Goal: Task Accomplishment & Management: Manage account settings

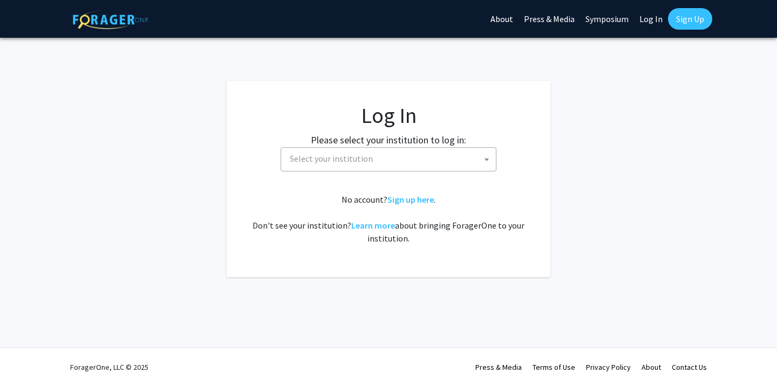
select select
click at [338, 156] on span "Select your institution" at bounding box center [331, 158] width 83 height 11
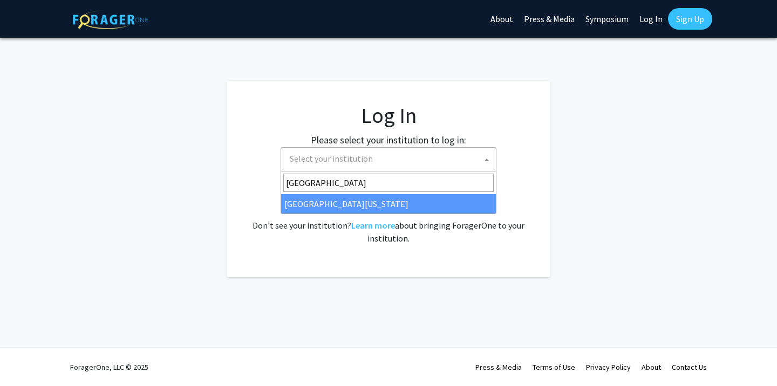
type input "university of ma"
select select "31"
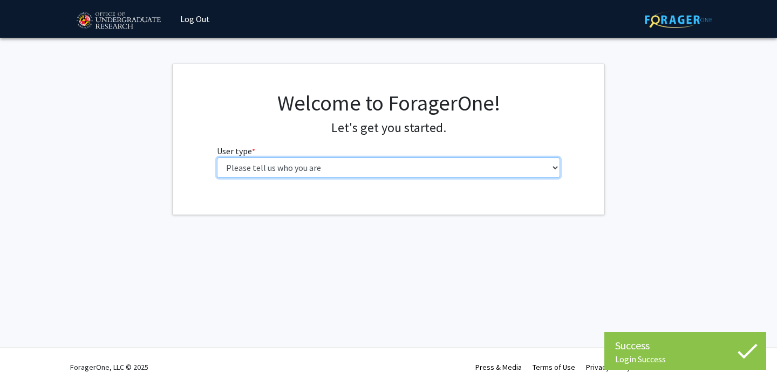
click at [323, 163] on select "Please tell us who you are Undergraduate Student Master's Student Doctoral Cand…" at bounding box center [389, 168] width 344 height 20
select select "1: undergrad"
click at [217, 158] on select "Please tell us who you are Undergraduate Student Master's Student Doctoral Cand…" at bounding box center [389, 168] width 344 height 20
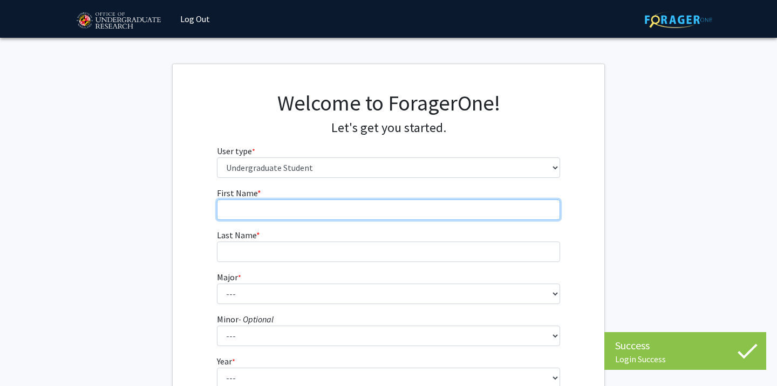
click at [439, 213] on input "First Name * required" at bounding box center [389, 210] width 344 height 20
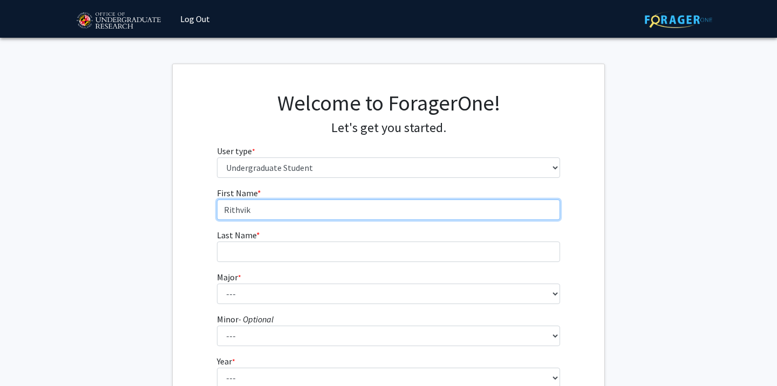
type input "Rithvik"
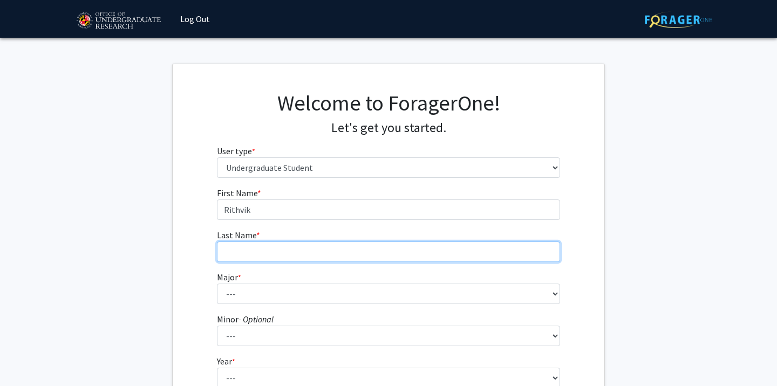
click at [360, 261] on input "Last Name * required" at bounding box center [389, 252] width 344 height 20
type input "Maturi"
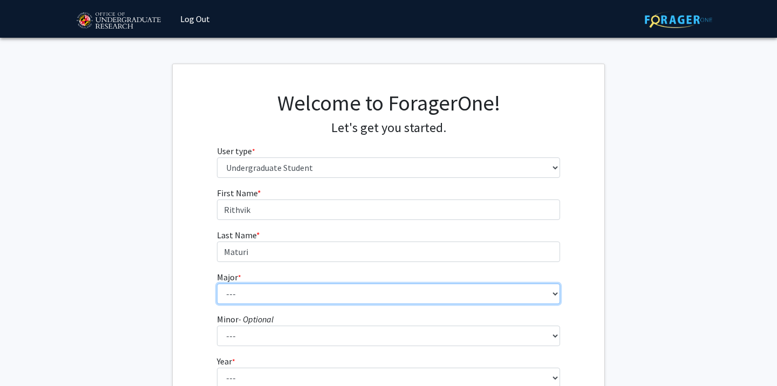
click at [336, 299] on select "--- Accounting Aerospace Engineering African American and Africana Studies Agri…" at bounding box center [389, 294] width 344 height 20
select select "38: 2339"
click at [217, 284] on select "--- Accounting Aerospace Engineering African American and Africana Studies Agri…" at bounding box center [389, 294] width 344 height 20
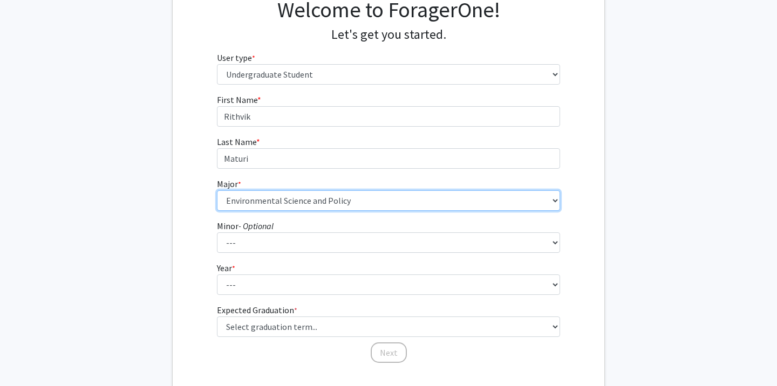
scroll to position [118, 0]
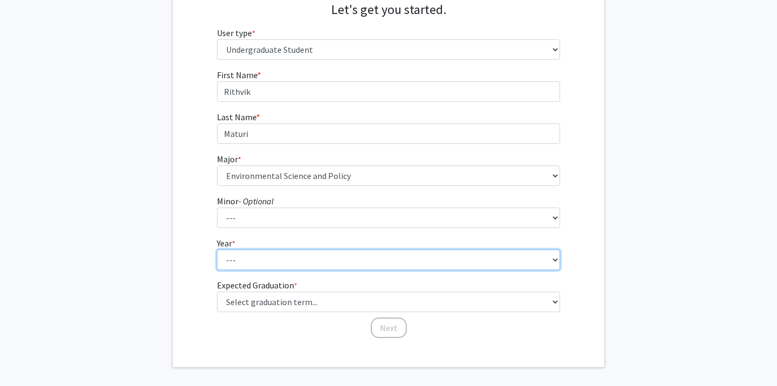
click at [228, 260] on select "--- First-year Sophomore Junior Senior Postbaccalaureate Certificate" at bounding box center [389, 260] width 344 height 20
select select "1: first-year"
click at [217, 250] on select "--- First-year Sophomore Junior Senior Postbaccalaureate Certificate" at bounding box center [389, 260] width 344 height 20
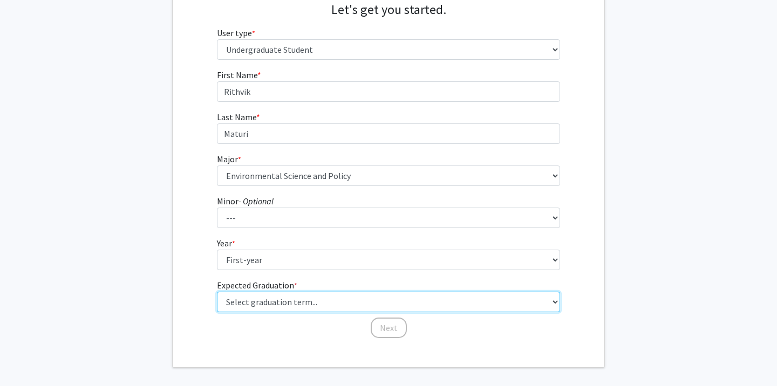
click at [236, 304] on select "Select graduation term... Spring 2025 Summer 2025 Fall 2025 Winter 2025 Spring …" at bounding box center [389, 302] width 344 height 20
select select "17: spring_2029"
click at [217, 292] on select "Select graduation term... Spring 2025 Summer 2025 Fall 2025 Winter 2025 Spring …" at bounding box center [389, 302] width 344 height 20
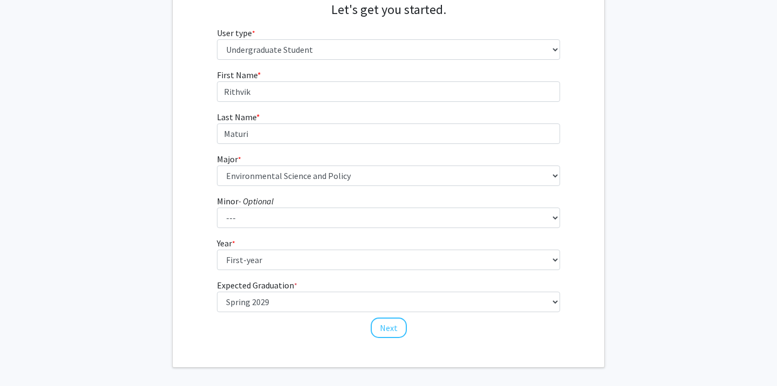
click at [318, 341] on div "Welcome to ForagerOne! Let's get you started. User type * required Please tell …" at bounding box center [389, 156] width 432 height 421
click at [373, 333] on button "Next" at bounding box center [389, 328] width 36 height 20
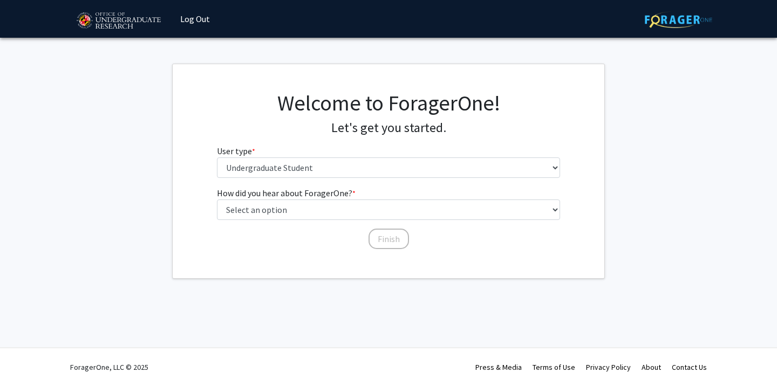
scroll to position [0, 0]
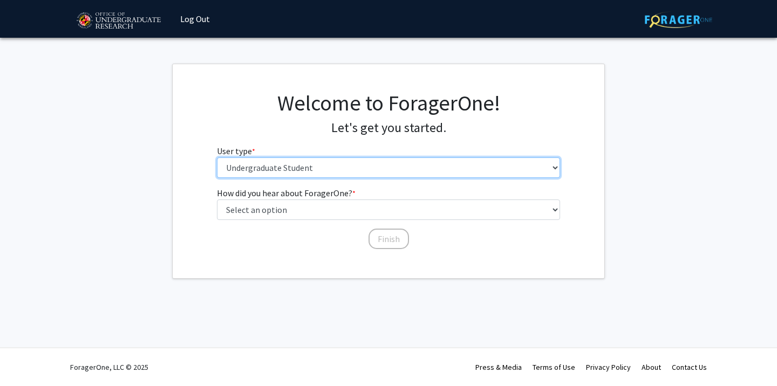
click at [356, 162] on select "Please tell us who you are Undergraduate Student Master's Student Doctoral Cand…" at bounding box center [389, 168] width 344 height 20
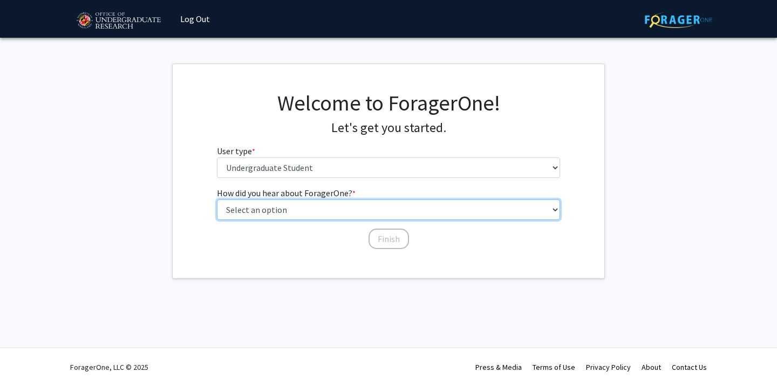
click at [348, 206] on select "Select an option Peer/student recommendation Faculty/staff recommendation Unive…" at bounding box center [389, 210] width 344 height 20
select select "3: university_website"
click at [217, 200] on select "Select an option Peer/student recommendation Faculty/staff recommendation Unive…" at bounding box center [389, 210] width 344 height 20
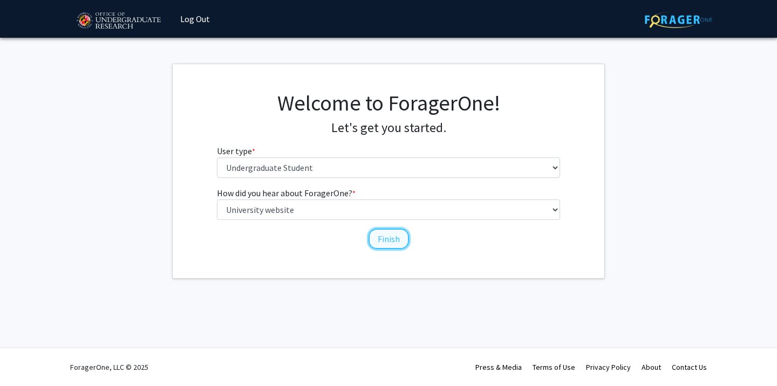
click at [370, 238] on button "Finish" at bounding box center [388, 239] width 40 height 20
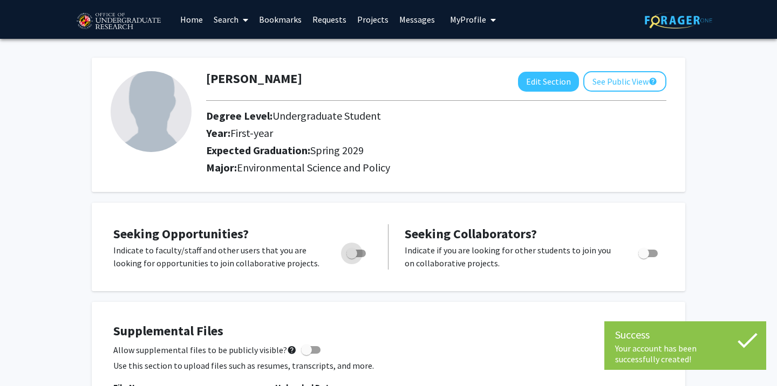
click at [363, 251] on span "Toggle" at bounding box center [355, 254] width 19 height 8
click at [352, 257] on input "Are you actively seeking opportunities?" at bounding box center [351, 257] width 1 height 1
checkbox input "true"
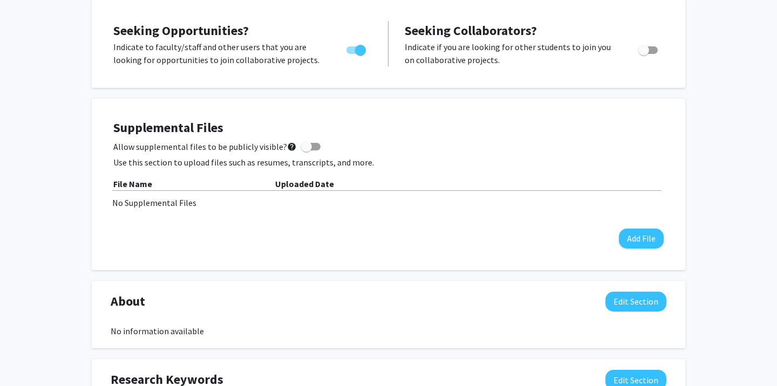
scroll to position [206, 0]
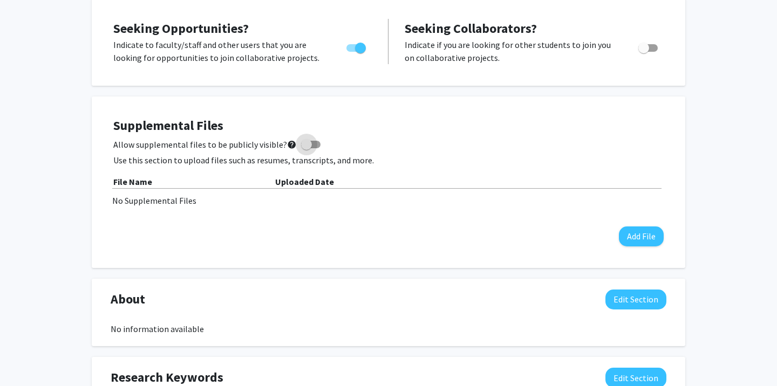
click at [305, 142] on span at bounding box center [306, 144] width 11 height 11
click at [306, 148] on input "Allow supplemental files to be publicly visible? help" at bounding box center [306, 148] width 1 height 1
checkbox input "true"
click at [634, 235] on button "Add File" at bounding box center [641, 237] width 45 height 20
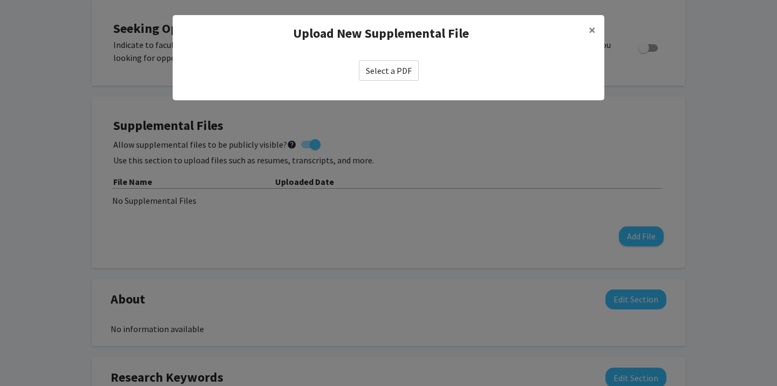
click at [392, 73] on label "Select a PDF" at bounding box center [389, 70] width 60 height 20
click at [0, 0] on input "Select a PDF" at bounding box center [0, 0] width 0 height 0
click at [502, 167] on modal-container "Upload New Supplemental File × Select a PDF" at bounding box center [388, 193] width 777 height 386
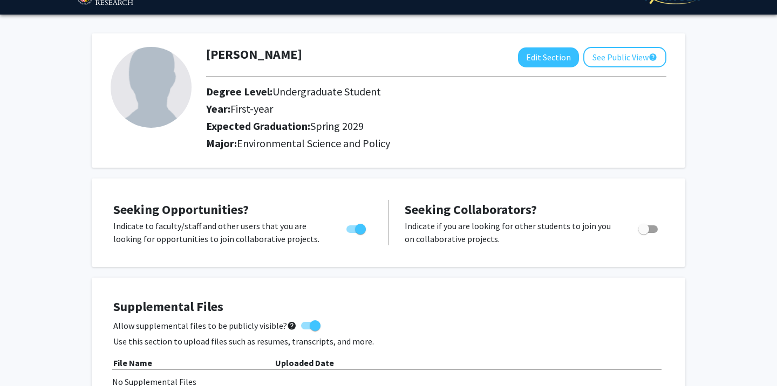
scroll to position [0, 0]
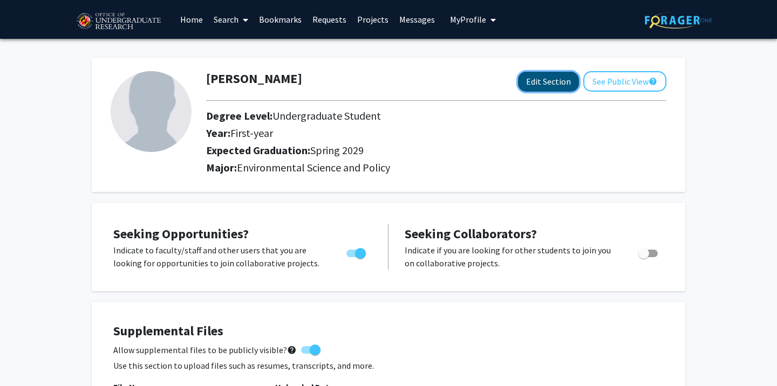
click at [558, 83] on button "Edit Section" at bounding box center [548, 82] width 61 height 20
select select "first-year"
select select "45: spring_2029"
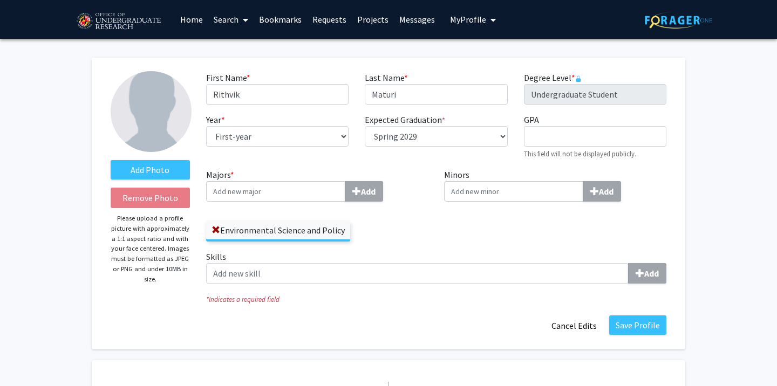
click at [166, 126] on img at bounding box center [151, 111] width 81 height 81
click at [161, 168] on label "Add Photo" at bounding box center [150, 169] width 79 height 19
click at [0, 0] on input "Add Photo" at bounding box center [0, 0] width 0 height 0
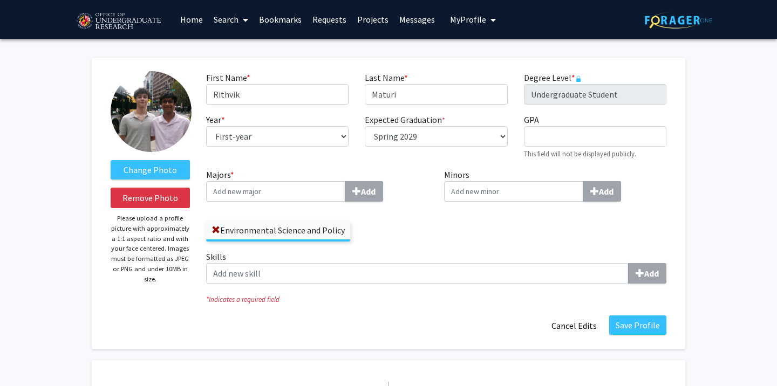
drag, startPoint x: 168, startPoint y: 129, endPoint x: 145, endPoint y: 118, distance: 25.6
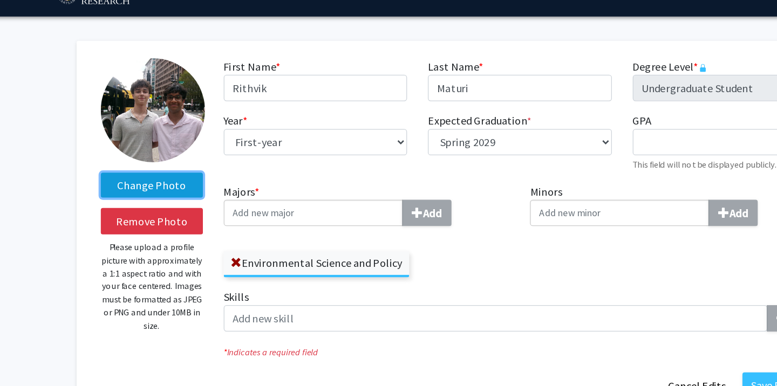
click at [151, 166] on label "Change Photo" at bounding box center [150, 169] width 79 height 19
click at [0, 0] on input "Change Photo" at bounding box center [0, 0] width 0 height 0
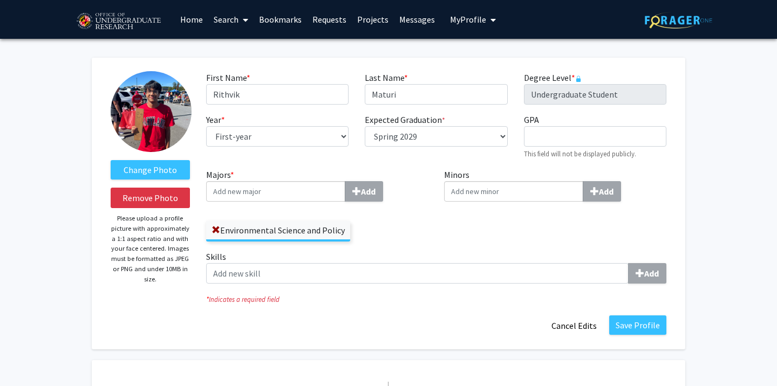
click at [264, 206] on div "Majors * Add Environmental Science and Policy" at bounding box center [317, 204] width 222 height 73
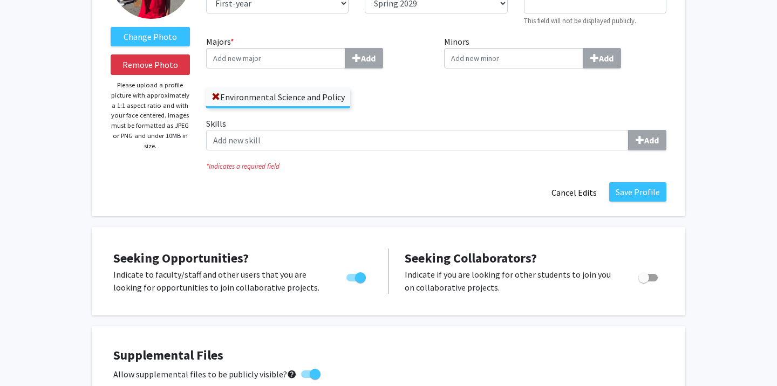
scroll to position [172, 0]
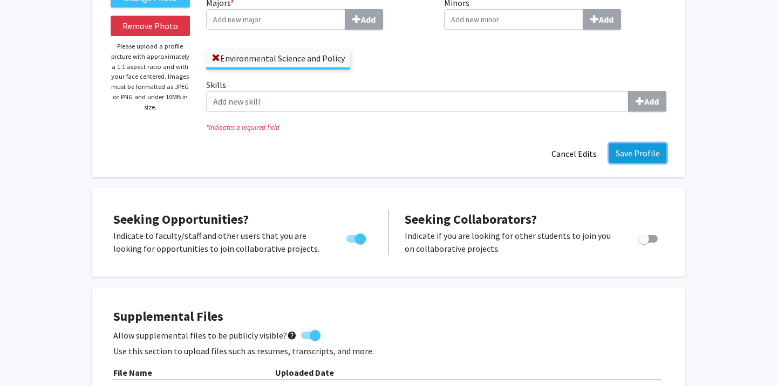
click at [614, 154] on button "Save Profile" at bounding box center [637, 152] width 57 height 19
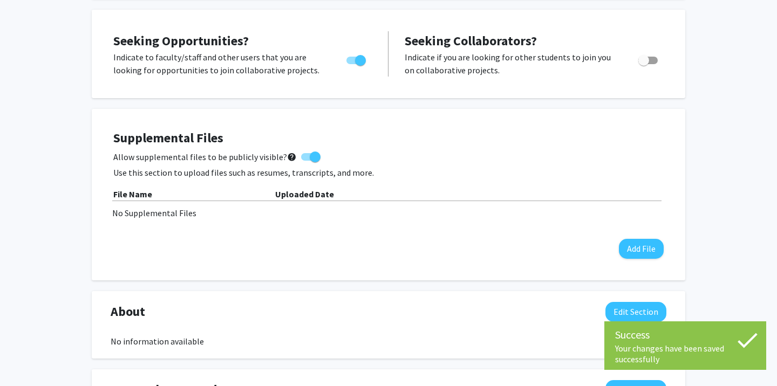
scroll to position [196, 0]
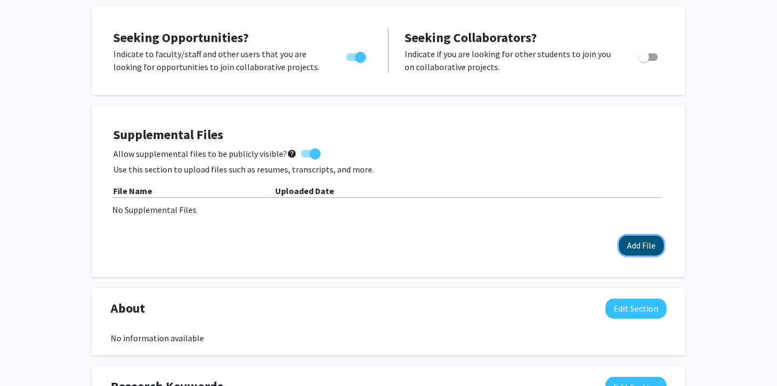
click at [620, 242] on button "Add File" at bounding box center [641, 246] width 45 height 20
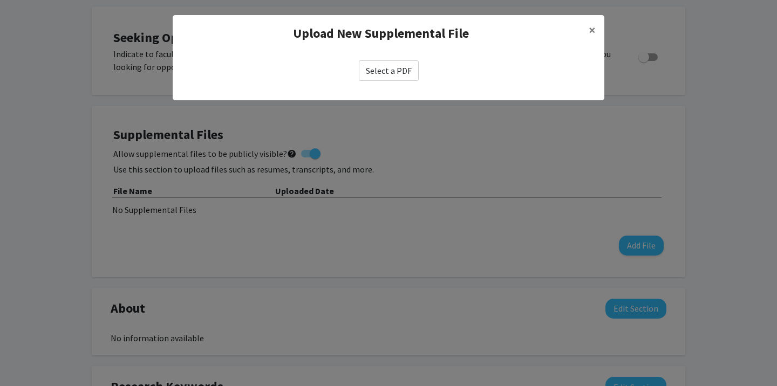
click at [379, 70] on label "Select a PDF" at bounding box center [389, 70] width 60 height 20
click at [0, 0] on input "Select a PDF" at bounding box center [0, 0] width 0 height 0
click at [391, 65] on label "Select a PDF" at bounding box center [389, 70] width 60 height 20
click at [0, 0] on input "Select a PDF" at bounding box center [0, 0] width 0 height 0
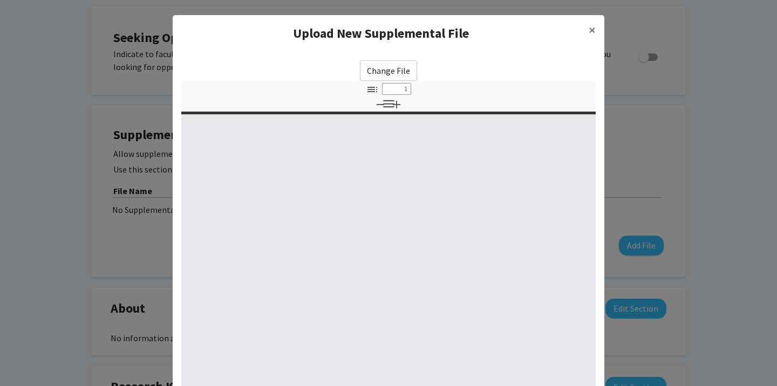
select select "custom"
type input "0"
select select "custom"
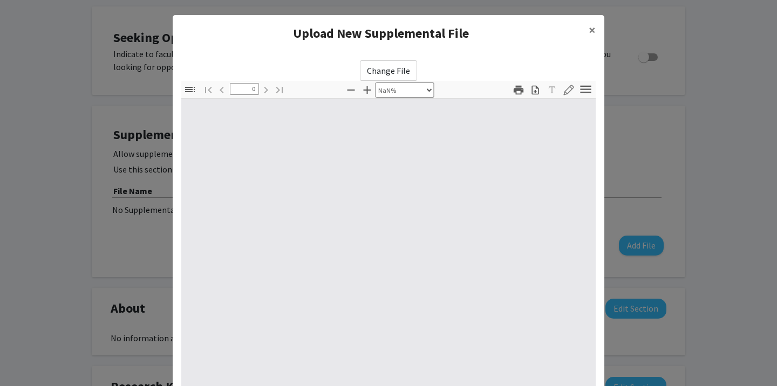
type input "1"
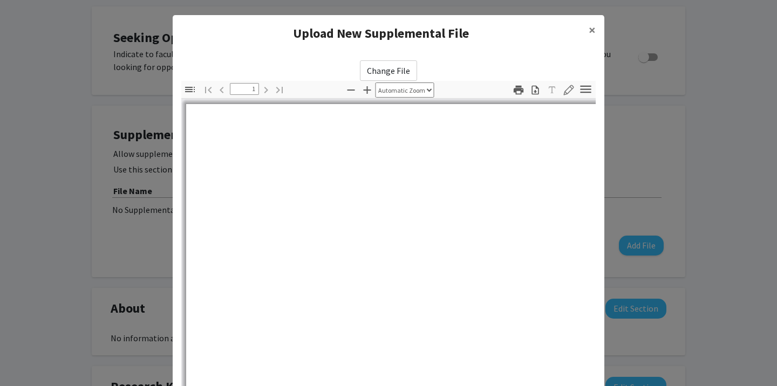
select select "auto"
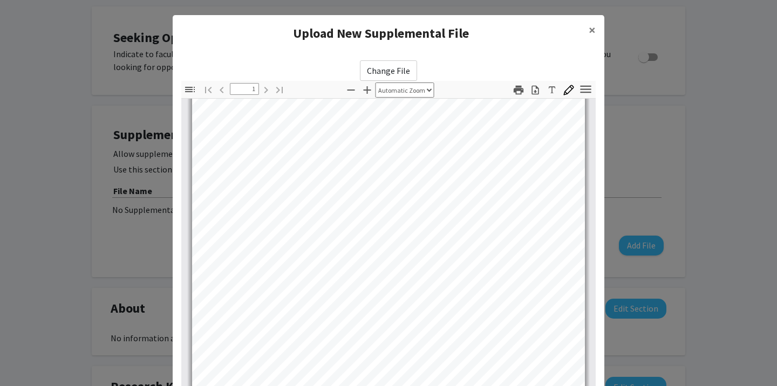
scroll to position [125, 0]
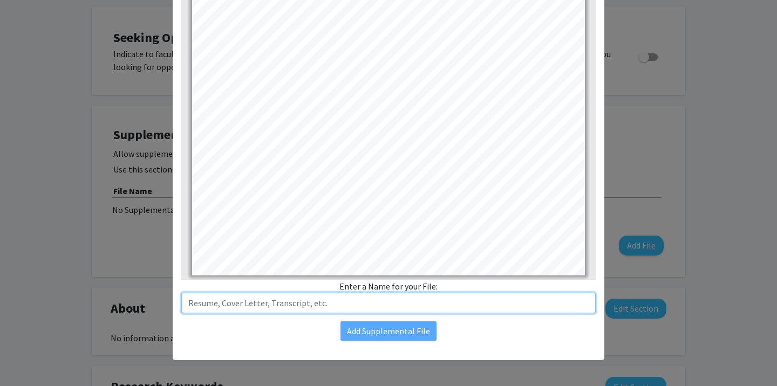
click at [452, 296] on input "text" at bounding box center [388, 303] width 414 height 20
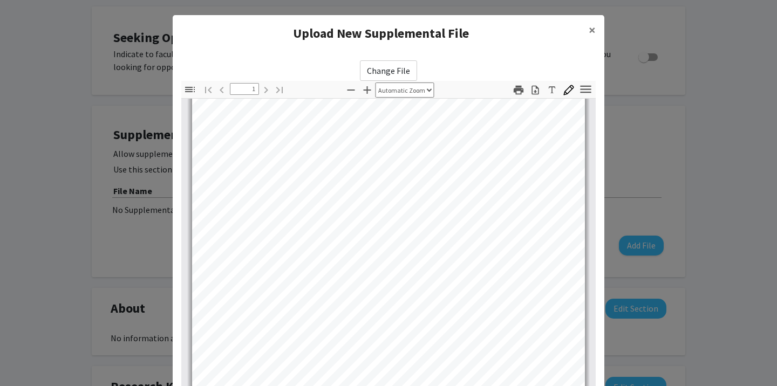
type input "Resume"
click at [453, 46] on div "Upload New Supplemental File ×" at bounding box center [389, 33] width 432 height 37
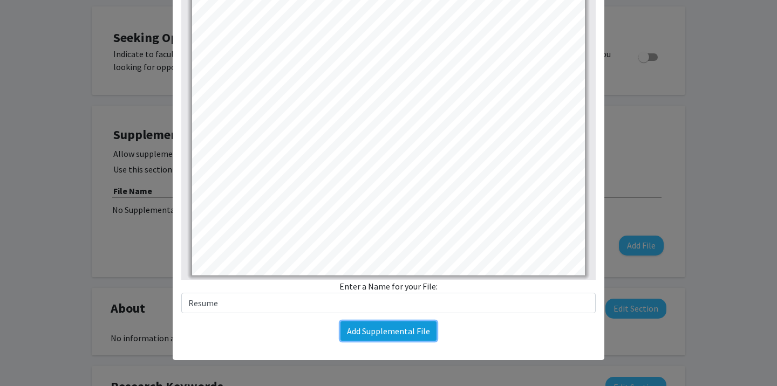
click at [367, 332] on button "Add Supplemental File" at bounding box center [388, 331] width 96 height 19
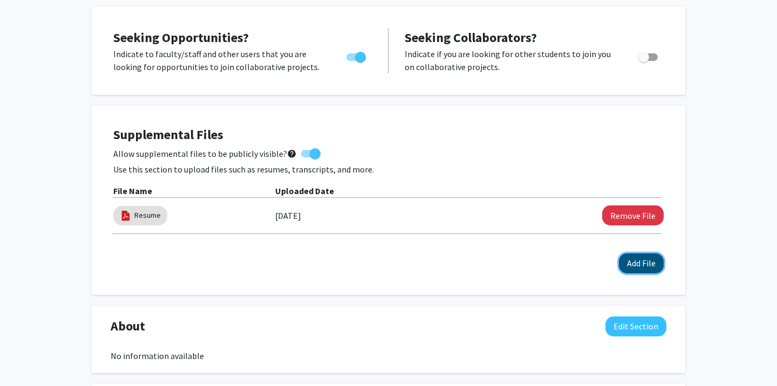
click at [623, 264] on button "Add File" at bounding box center [641, 264] width 45 height 20
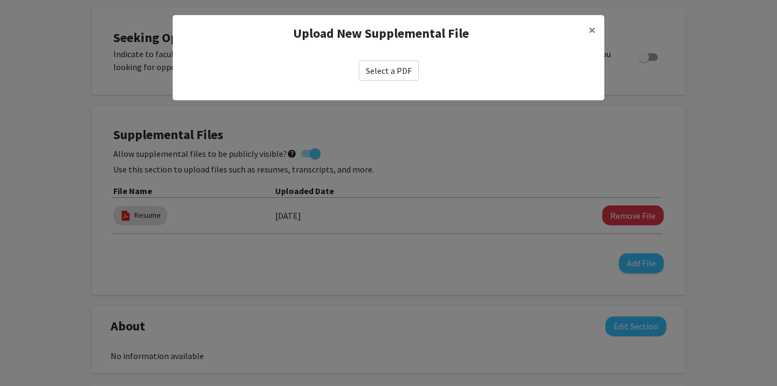
click at [398, 73] on label "Select a PDF" at bounding box center [389, 70] width 60 height 20
click at [0, 0] on input "Select a PDF" at bounding box center [0, 0] width 0 height 0
select select "custom"
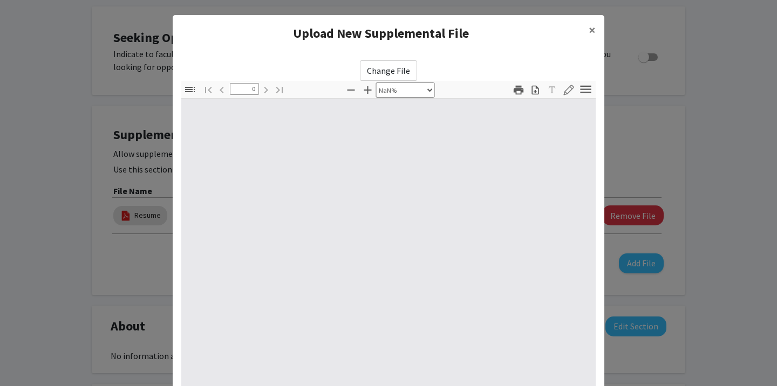
type input "1"
select select "auto"
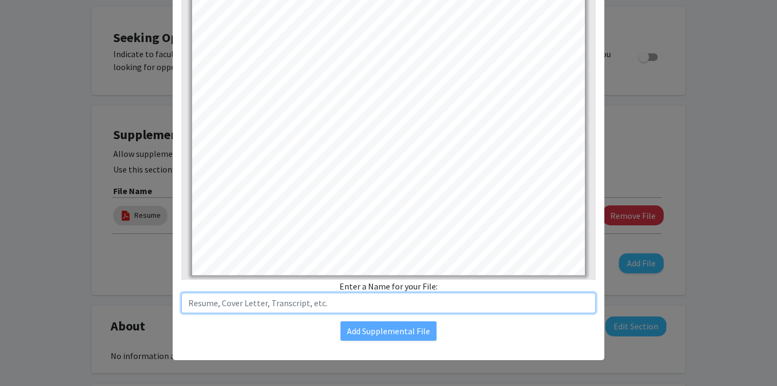
click at [293, 309] on input "text" at bounding box center [388, 303] width 414 height 20
type input "Highschool Senior Official Transcript"
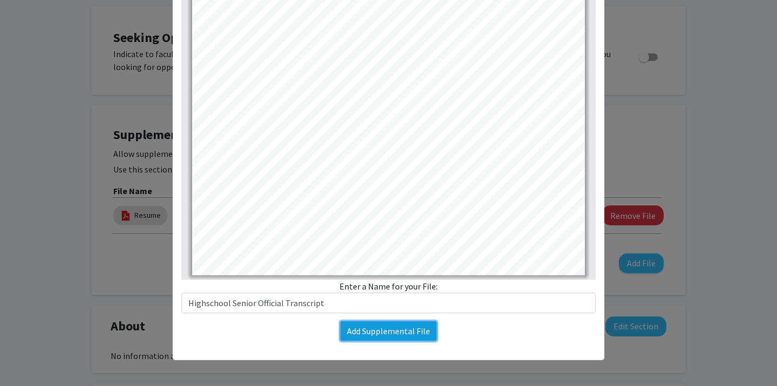
click at [358, 334] on button "Add Supplemental File" at bounding box center [388, 331] width 96 height 19
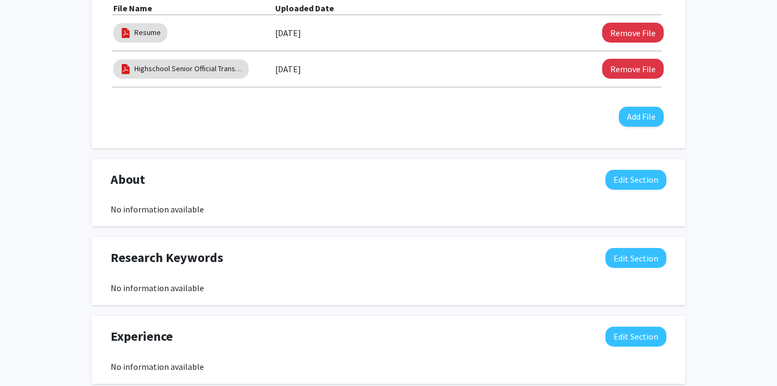
scroll to position [364, 0]
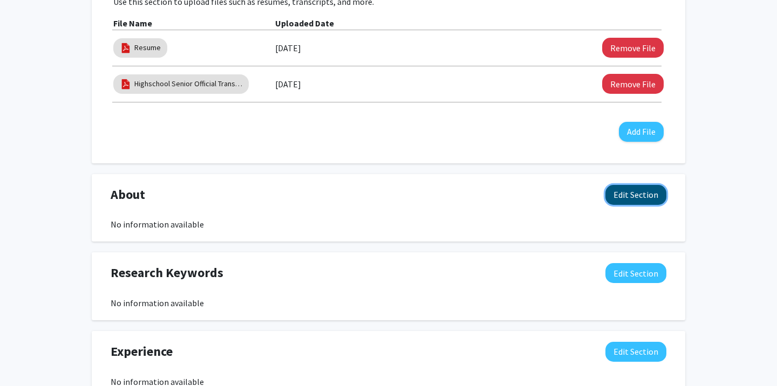
click at [651, 189] on button "Edit Section" at bounding box center [635, 195] width 61 height 20
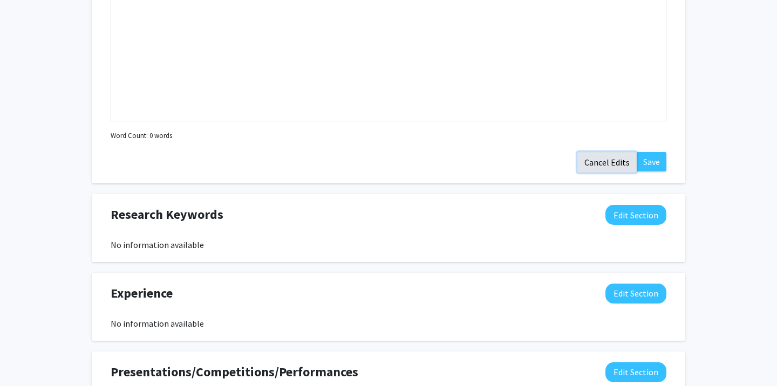
click at [606, 161] on button "Cancel Edits" at bounding box center [606, 162] width 59 height 20
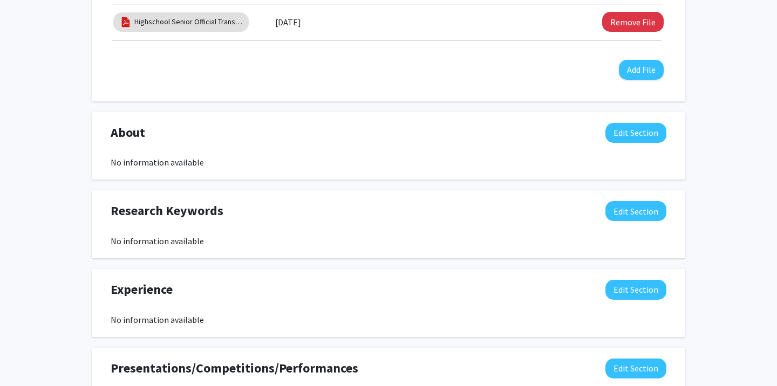
scroll to position [437, 0]
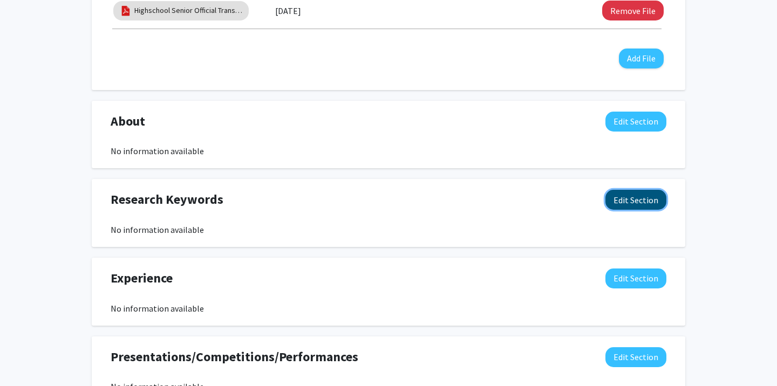
click at [624, 199] on button "Edit Section" at bounding box center [635, 200] width 61 height 20
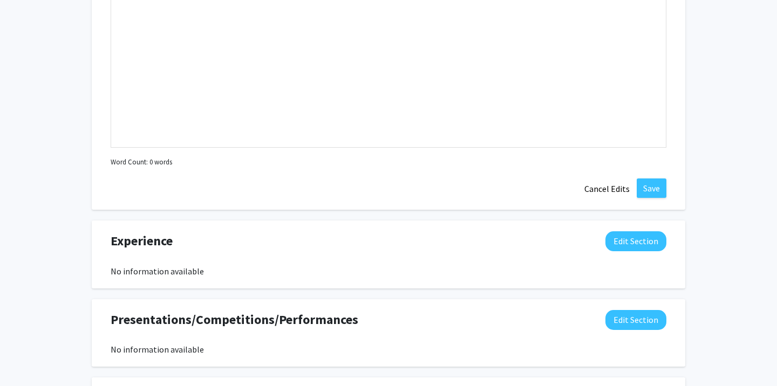
scroll to position [818, 0]
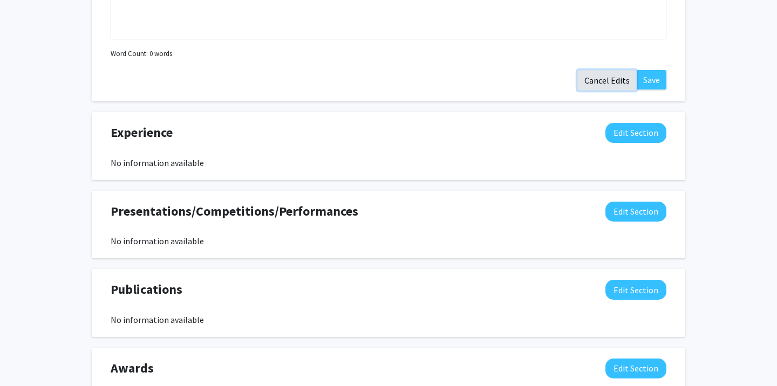
click at [610, 82] on button "Cancel Edits" at bounding box center [606, 80] width 59 height 20
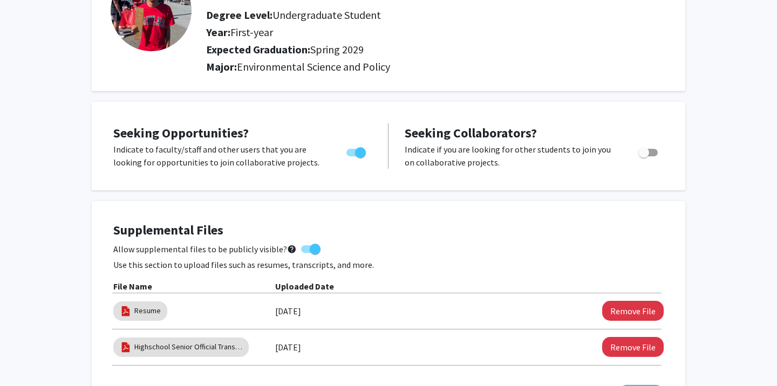
scroll to position [0, 0]
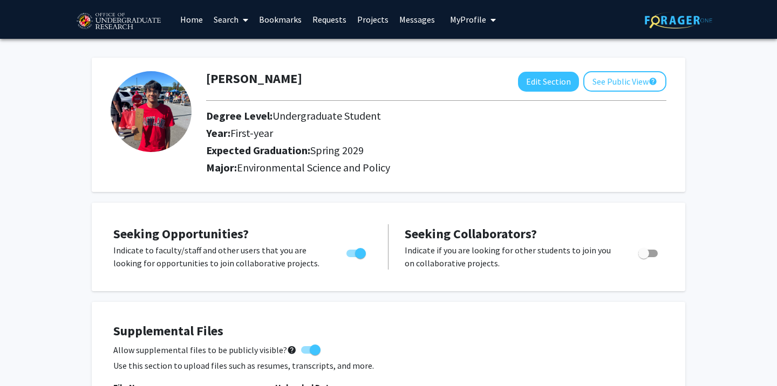
click at [241, 17] on span at bounding box center [243, 20] width 10 height 38
click at [236, 71] on span "Students" at bounding box center [241, 71] width 66 height 22
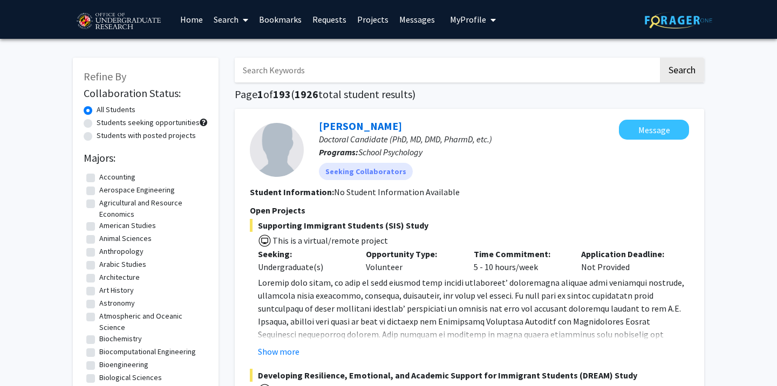
click at [240, 15] on span at bounding box center [243, 20] width 10 height 38
click at [235, 44] on span "Faculty/Staff" at bounding box center [247, 50] width 79 height 22
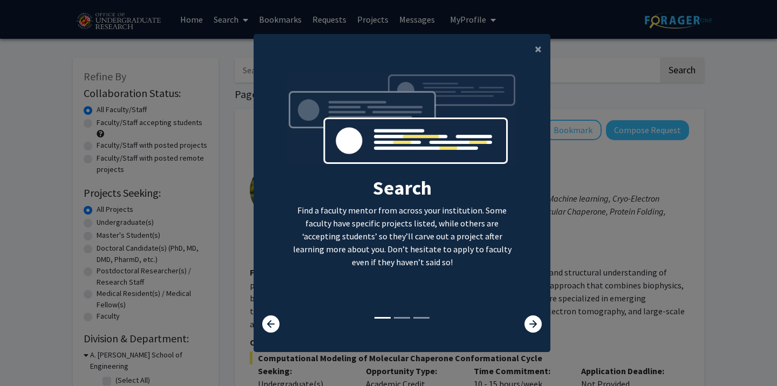
click at [522, 326] on div at bounding box center [525, 324] width 49 height 17
click at [525, 329] on icon at bounding box center [532, 324] width 17 height 17
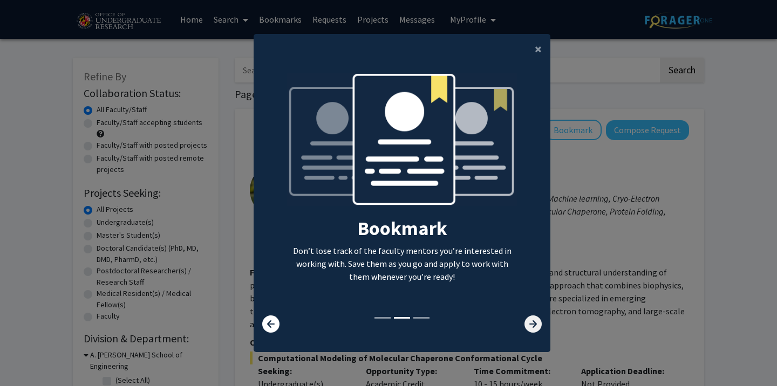
click at [526, 329] on icon at bounding box center [532, 324] width 17 height 17
click at [528, 330] on icon at bounding box center [532, 324] width 17 height 17
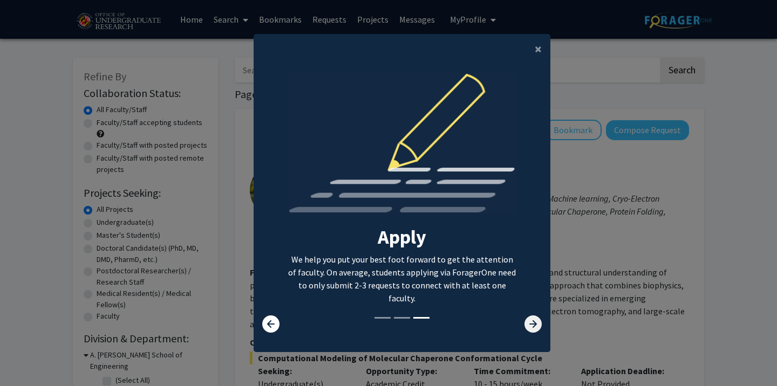
click at [528, 330] on icon at bounding box center [532, 324] width 17 height 17
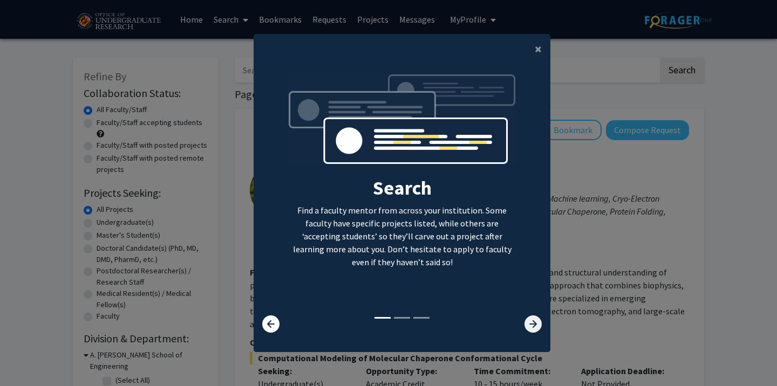
click at [528, 330] on icon at bounding box center [532, 324] width 17 height 17
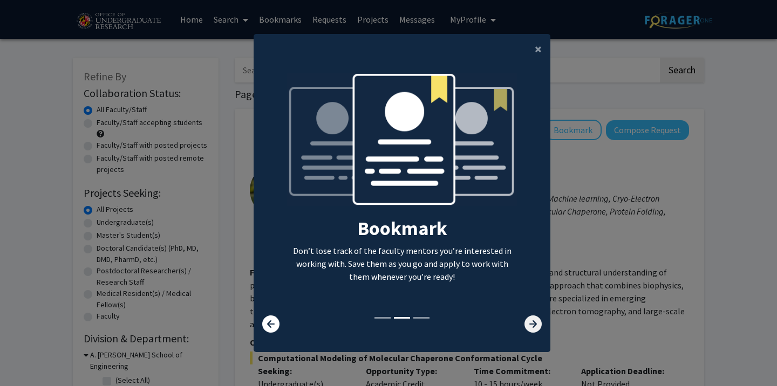
click at [528, 330] on icon at bounding box center [532, 324] width 17 height 17
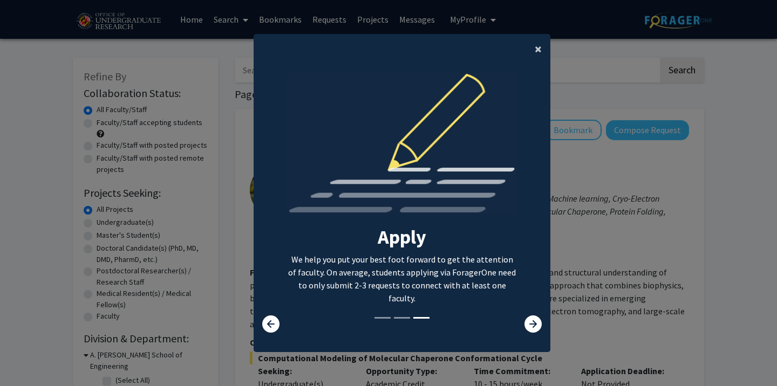
click at [536, 54] on span "×" at bounding box center [538, 48] width 7 height 17
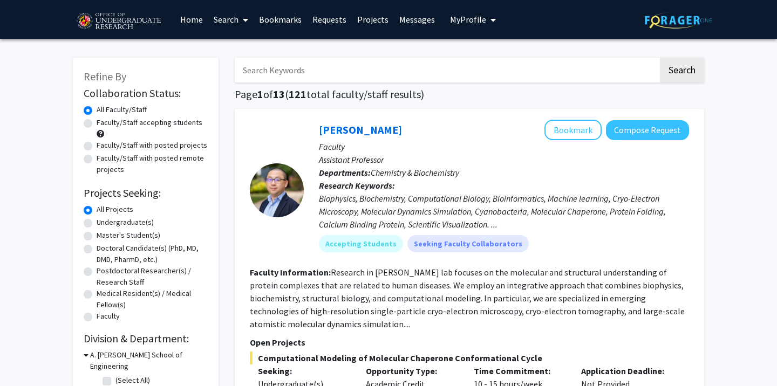
click at [92, 224] on div "Undergraduate(s)" at bounding box center [146, 223] width 124 height 13
click at [97, 223] on label "Undergraduate(s)" at bounding box center [125, 222] width 57 height 11
click at [97, 223] on input "Undergraduate(s)" at bounding box center [100, 220] width 7 height 7
radio input "true"
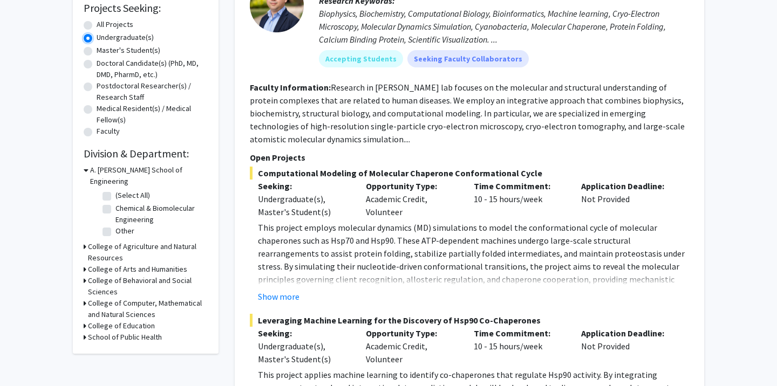
scroll to position [184, 0]
click at [85, 242] on icon at bounding box center [85, 247] width 3 height 11
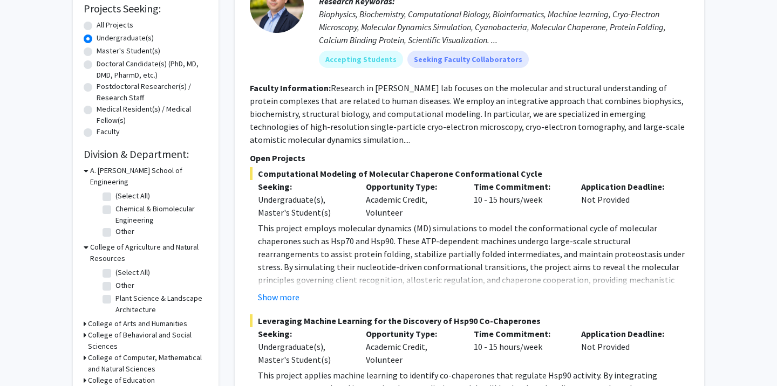
click at [115, 267] on label "(Select All)" at bounding box center [132, 272] width 35 height 11
click at [115, 267] on input "(Select All)" at bounding box center [118, 270] width 7 height 7
checkbox input "true"
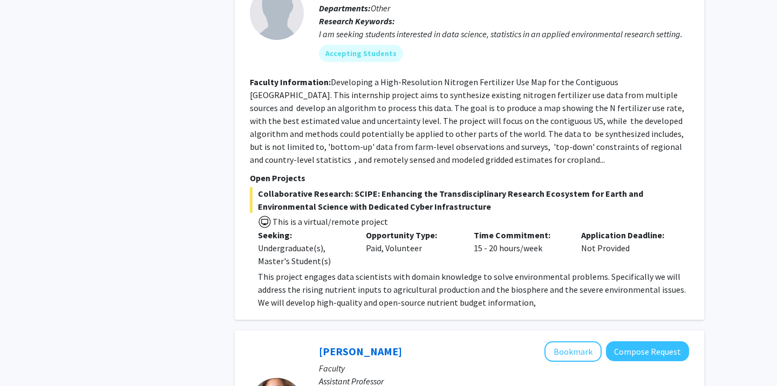
scroll to position [1480, 0]
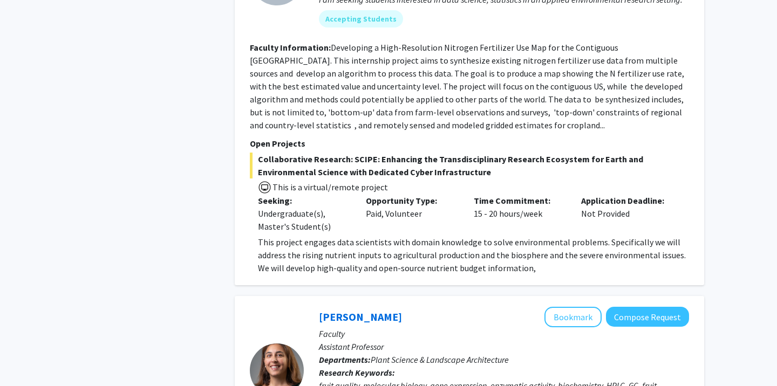
click at [381, 259] on p "This project engages data scientists with domain knowledge to solve environment…" at bounding box center [473, 255] width 431 height 39
click at [529, 252] on p "This project engages data scientists with domain knowledge to solve environment…" at bounding box center [473, 255] width 431 height 39
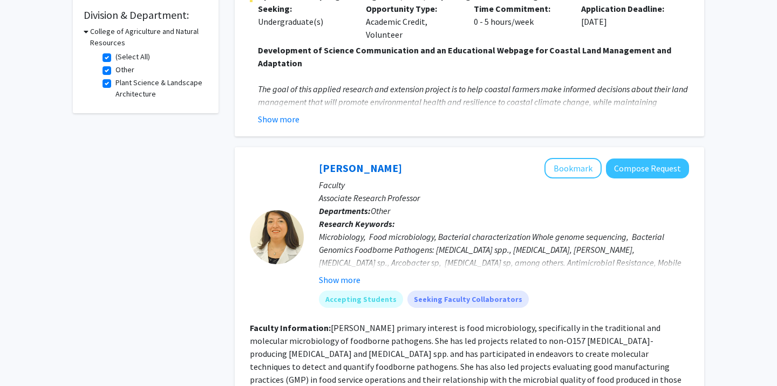
scroll to position [183, 0]
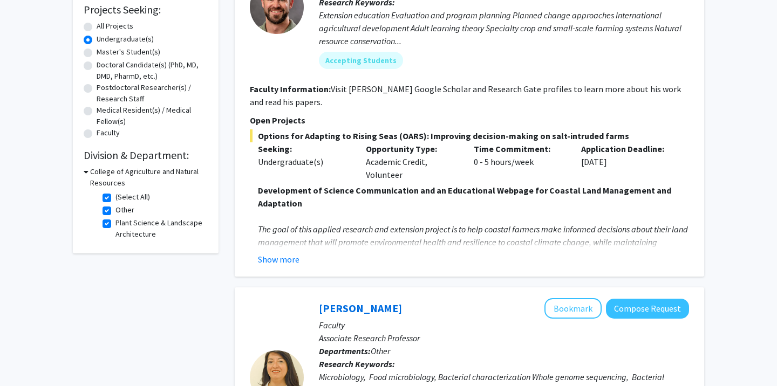
click at [271, 251] on fg-read-more "Development of Science Communication and an Educational Webpage for Coastal Lan…" at bounding box center [469, 225] width 439 height 82
click at [272, 256] on button "Show more" at bounding box center [279, 259] width 42 height 13
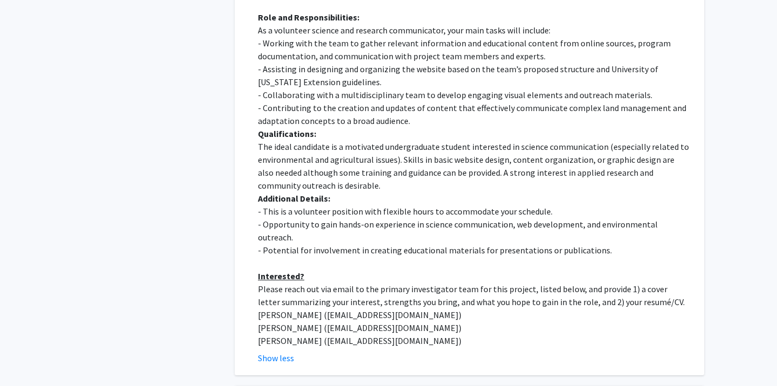
scroll to position [511, 0]
click at [367, 209] on p "- This is a volunteer position with flexible hours to accommodate your schedule." at bounding box center [473, 212] width 431 height 13
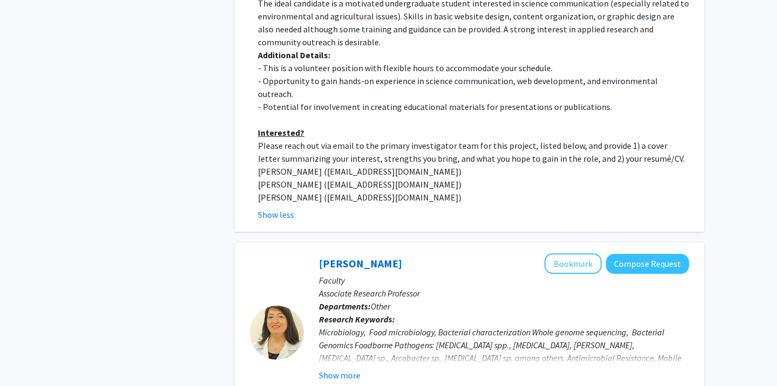
scroll to position [612, 0]
